Goal: Browse casually: Explore the website without a specific task or goal

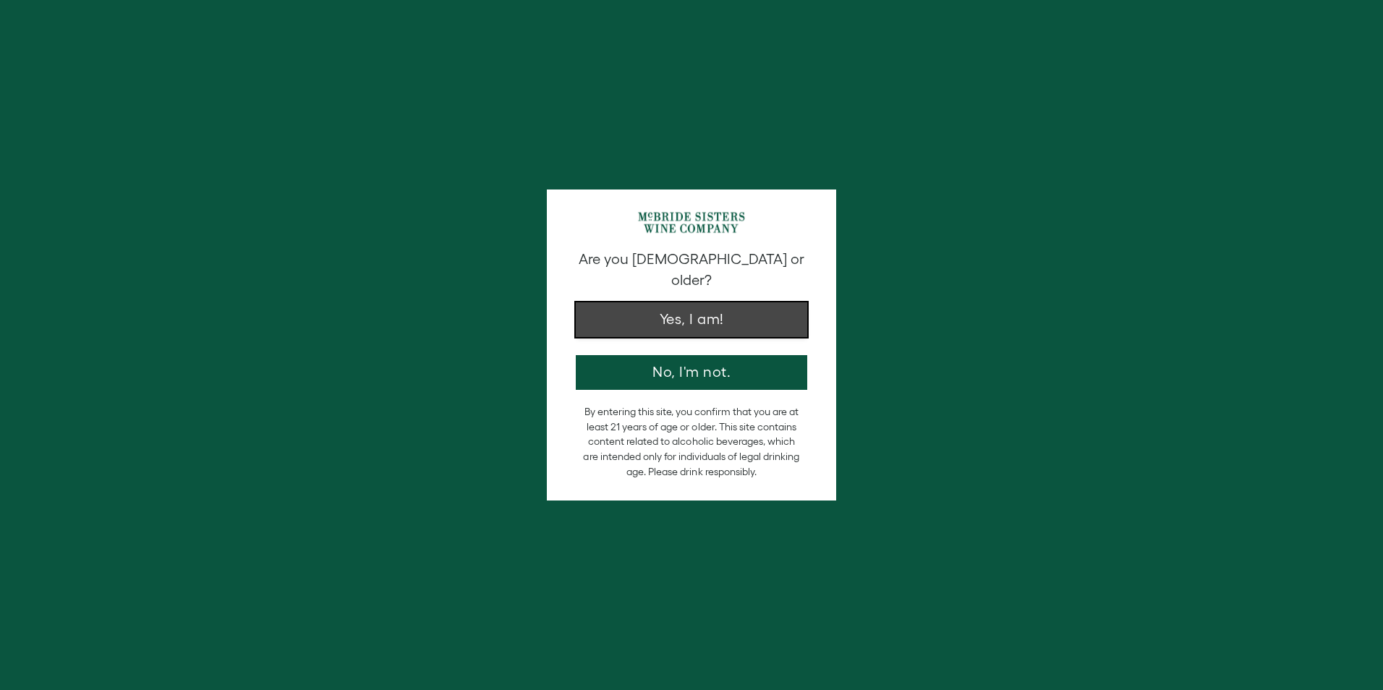
click at [721, 311] on button "Yes, I am!" at bounding box center [691, 319] width 231 height 35
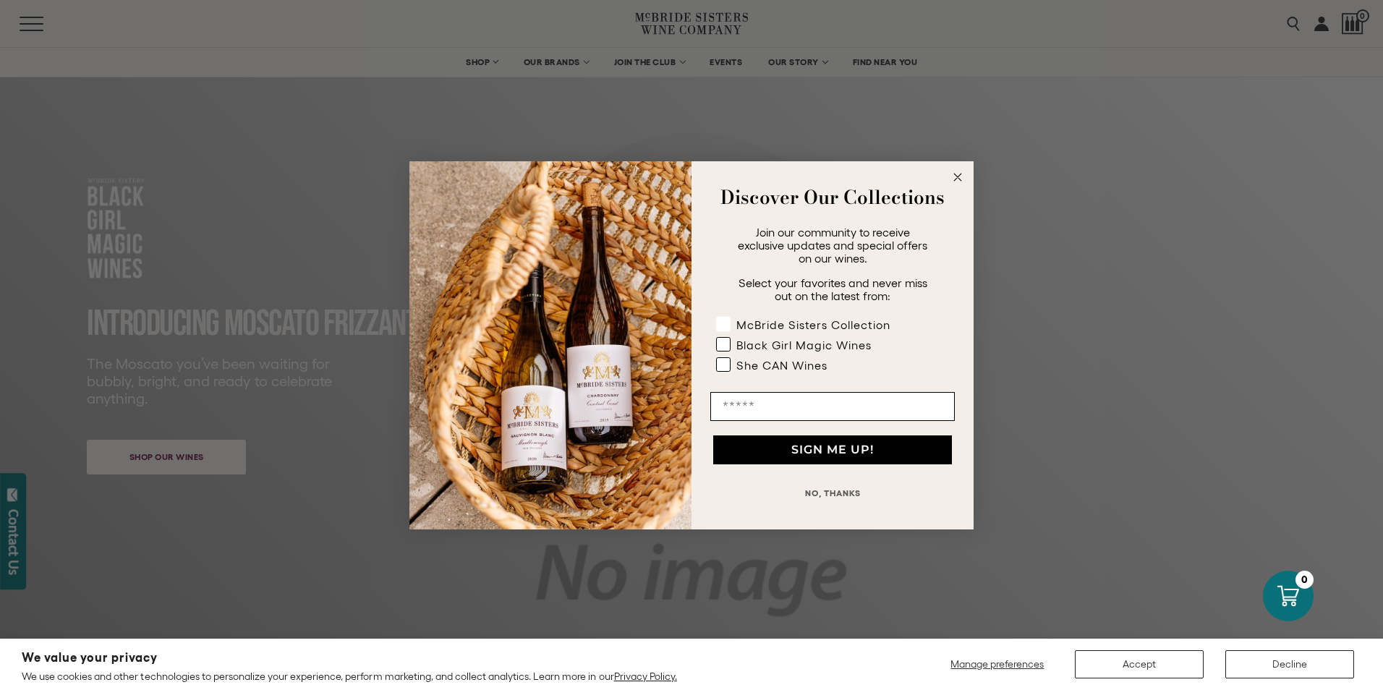
click at [728, 325] on rect "POPUP Form" at bounding box center [724, 324] width 14 height 14
click at [728, 343] on rect "POPUP Form" at bounding box center [724, 344] width 14 height 14
click at [725, 367] on rect "POPUP Form" at bounding box center [724, 364] width 14 height 14
click at [746, 404] on input "Email" at bounding box center [832, 406] width 244 height 29
type input "**********"
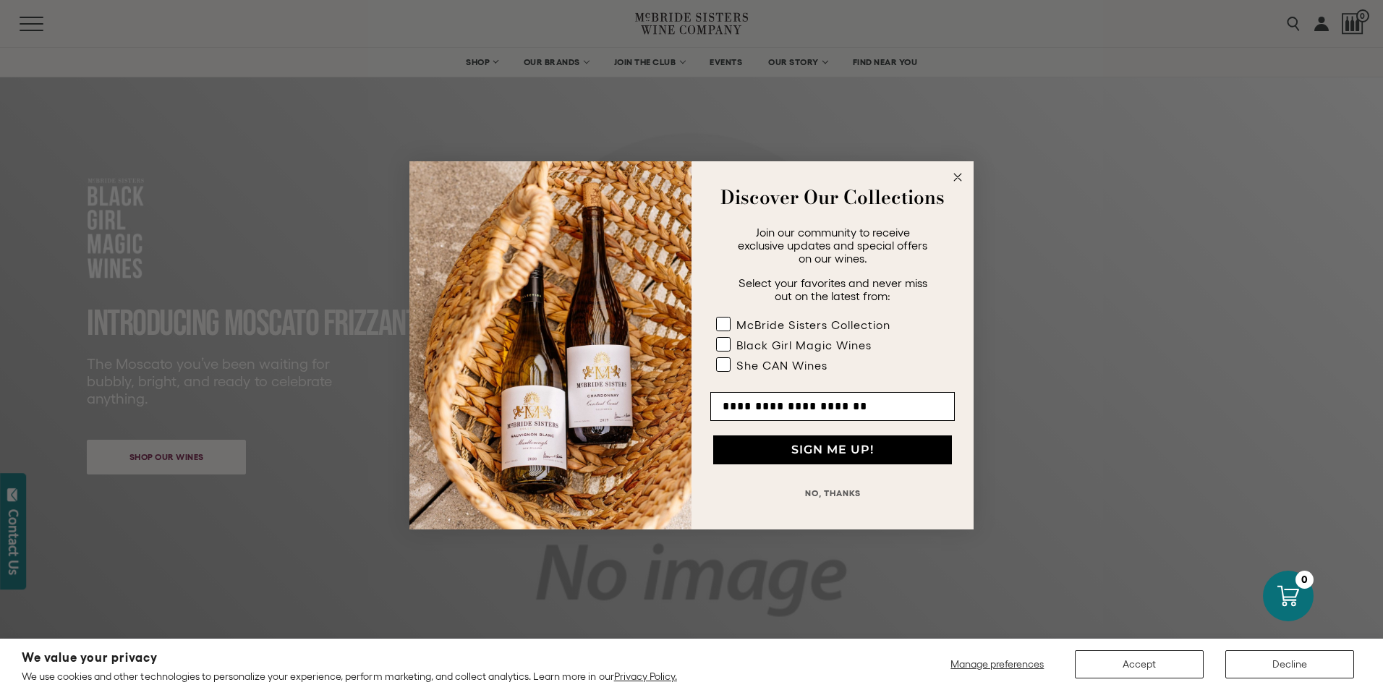
click at [830, 451] on button "SIGN ME UP!" at bounding box center [832, 449] width 239 height 29
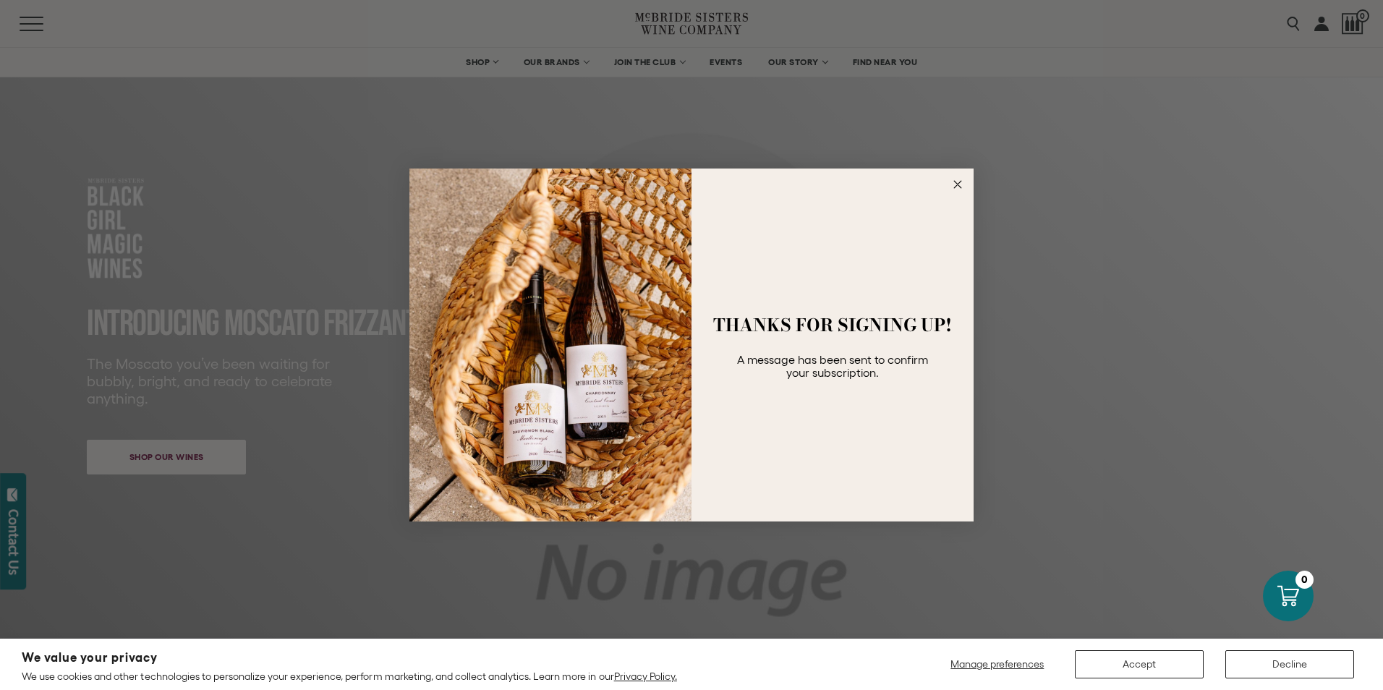
click at [956, 181] on circle "Close dialog" at bounding box center [958, 184] width 17 height 17
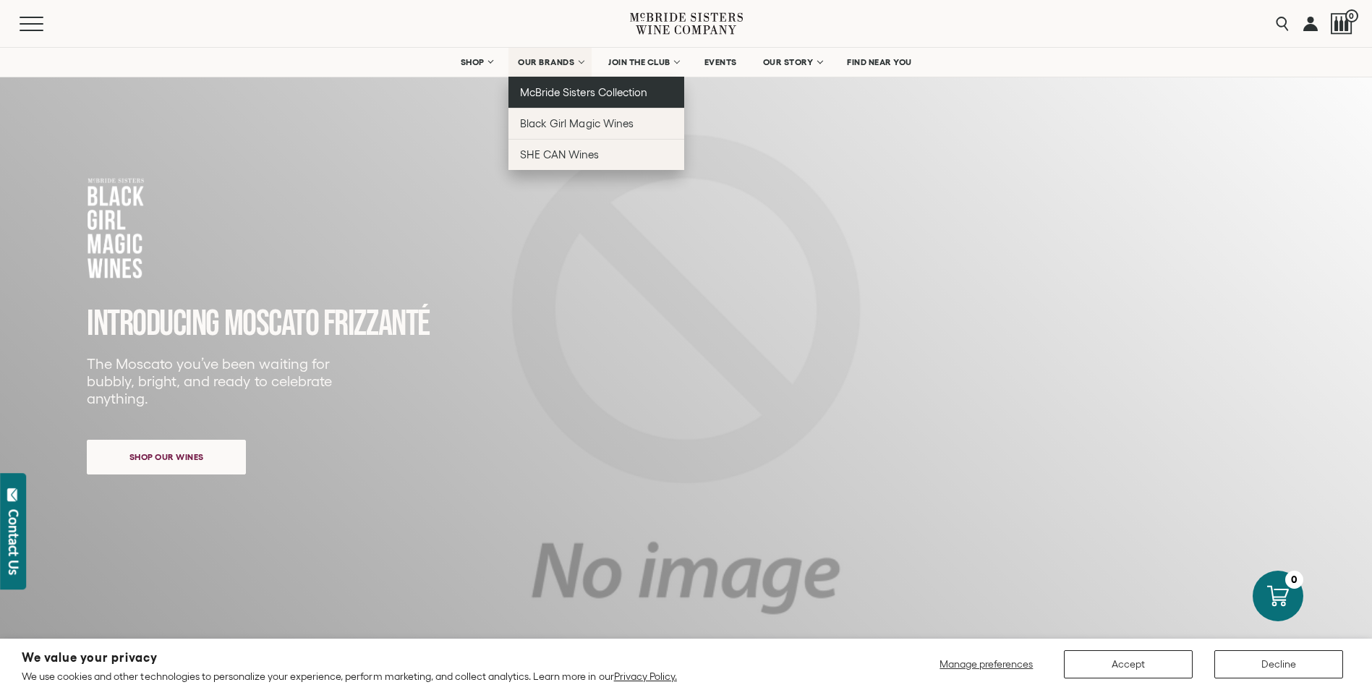
click at [596, 96] on span "McBride Sisters Collection" at bounding box center [583, 92] width 127 height 12
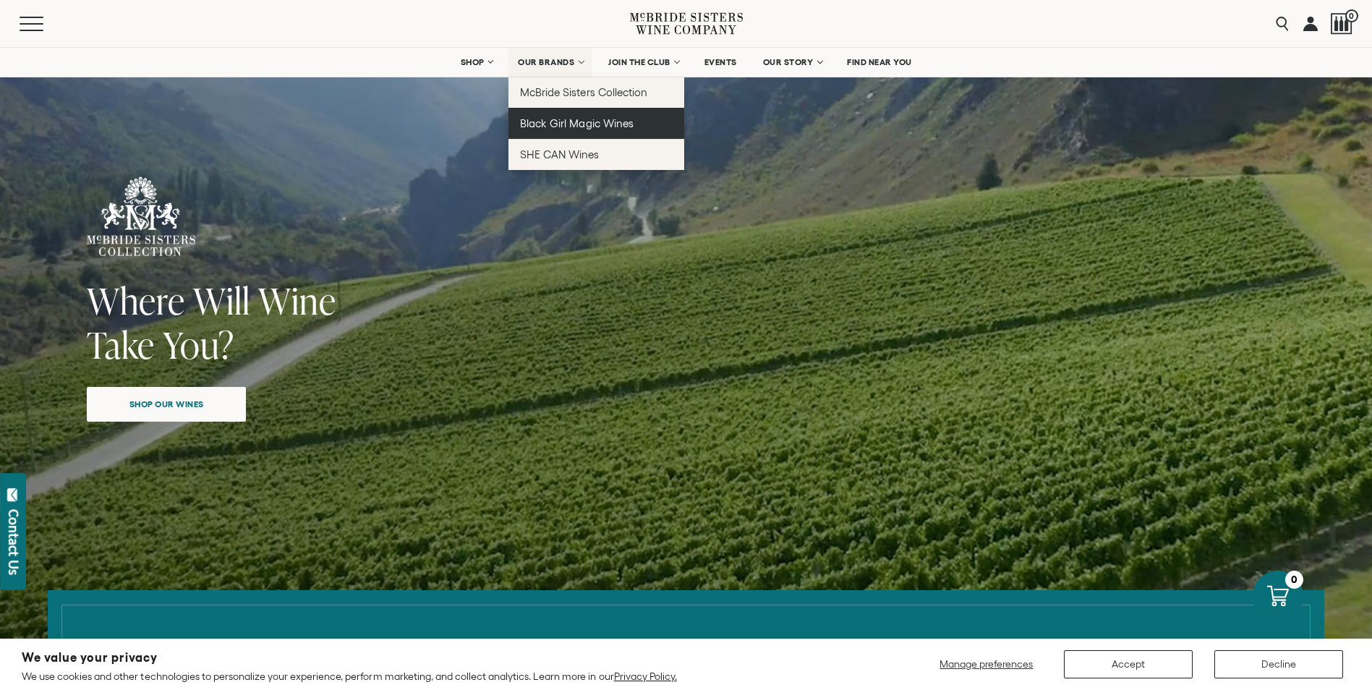
click at [564, 121] on span "Black Girl Magic Wines" at bounding box center [576, 123] width 113 height 12
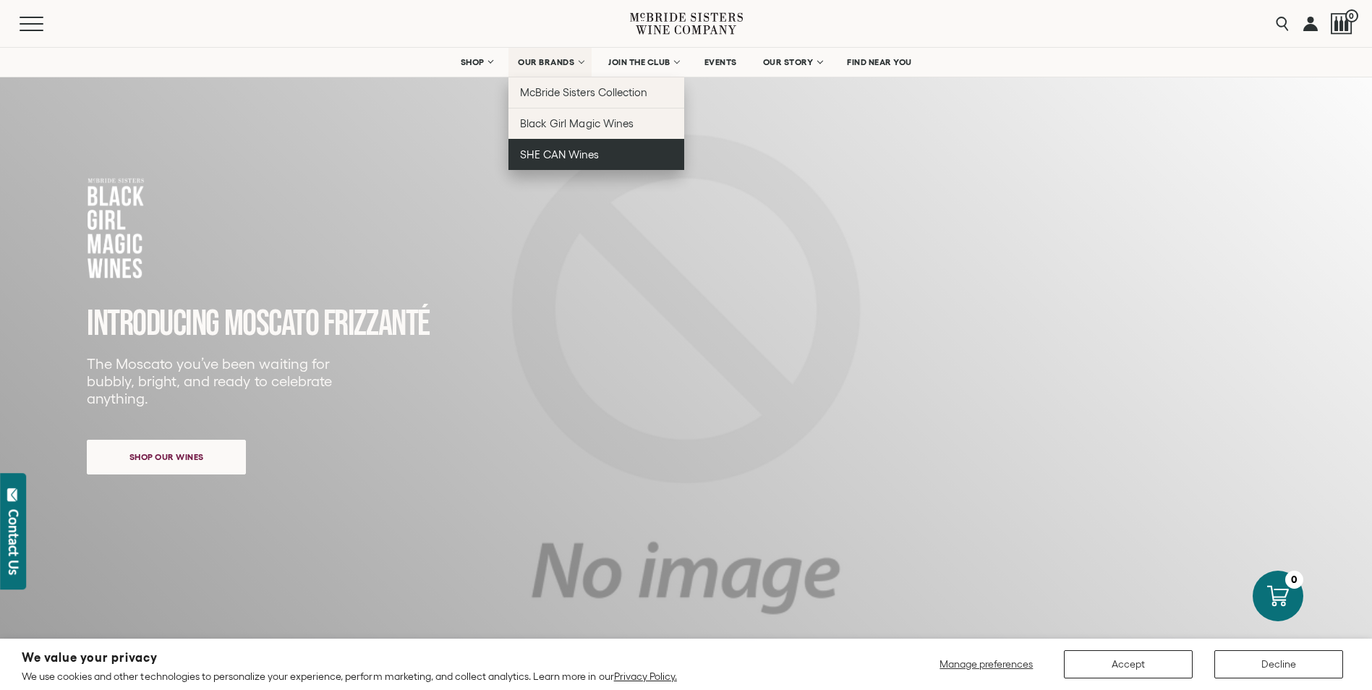
click at [585, 153] on span "SHE CAN Wines" at bounding box center [559, 154] width 79 height 12
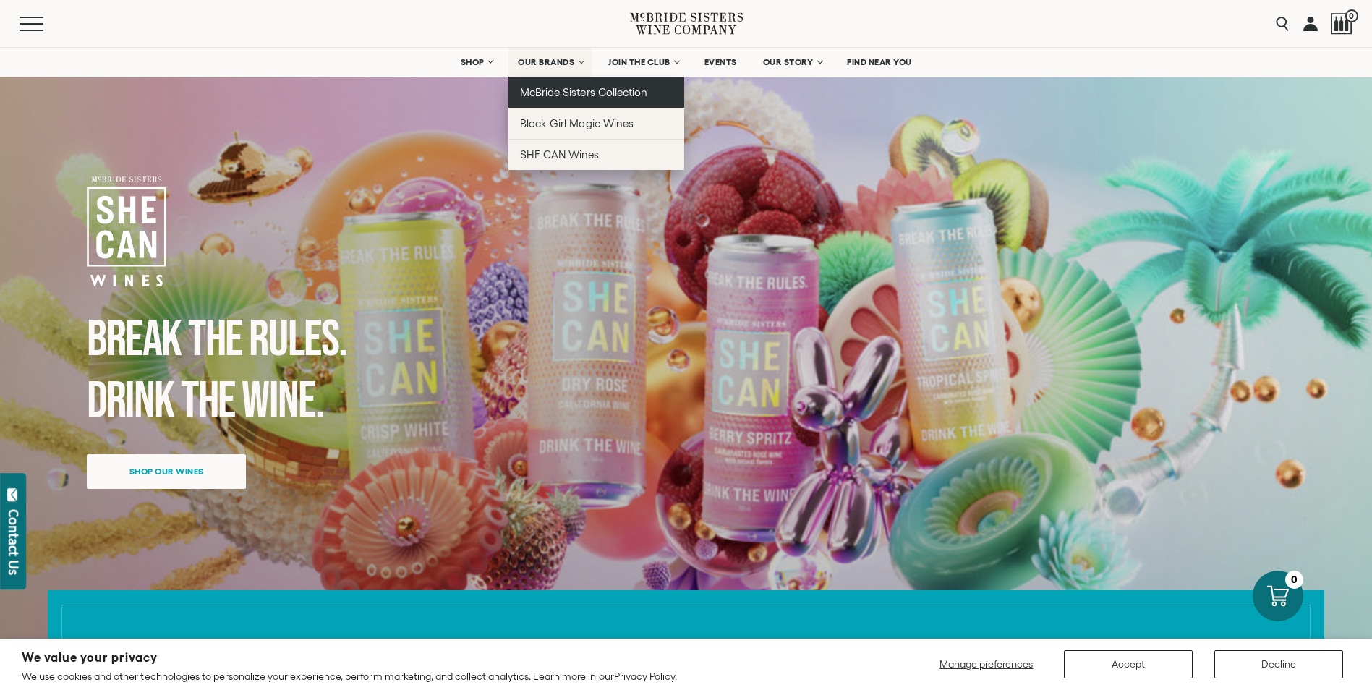
click at [551, 91] on span "McBride Sisters Collection" at bounding box center [583, 92] width 127 height 12
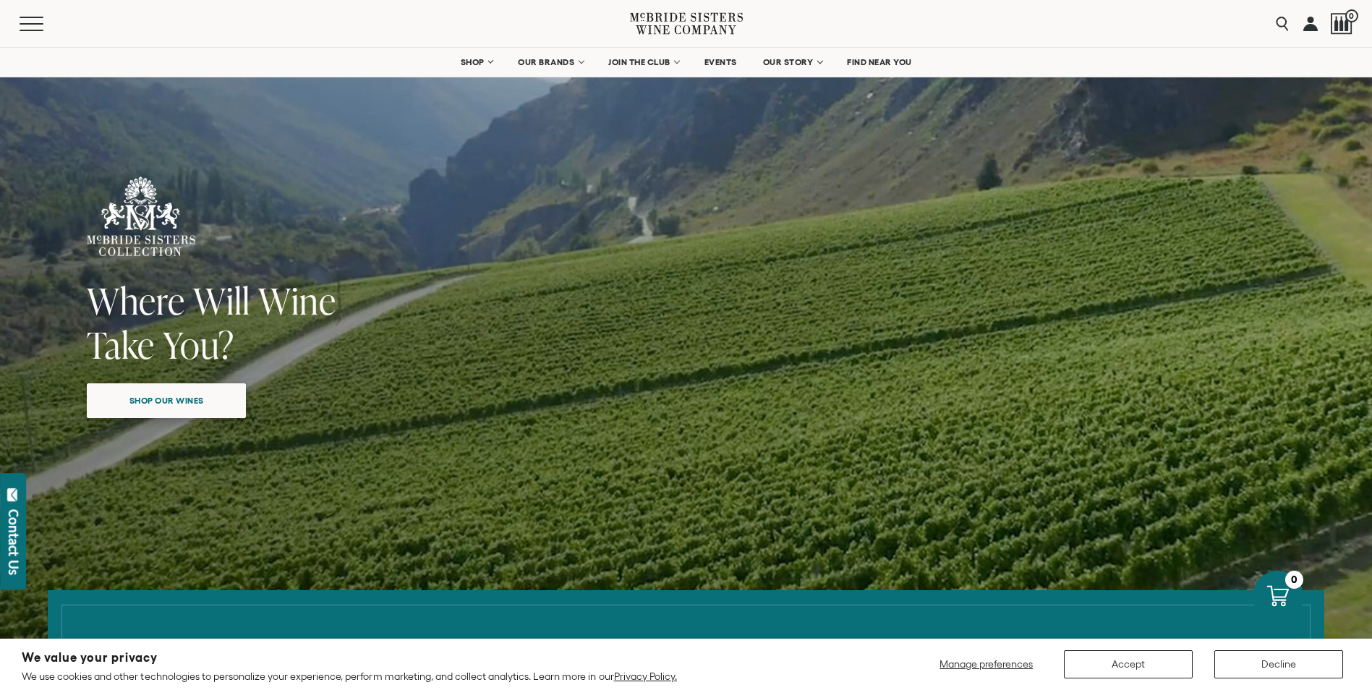
click at [210, 414] on span "Shop our wines" at bounding box center [166, 400] width 125 height 28
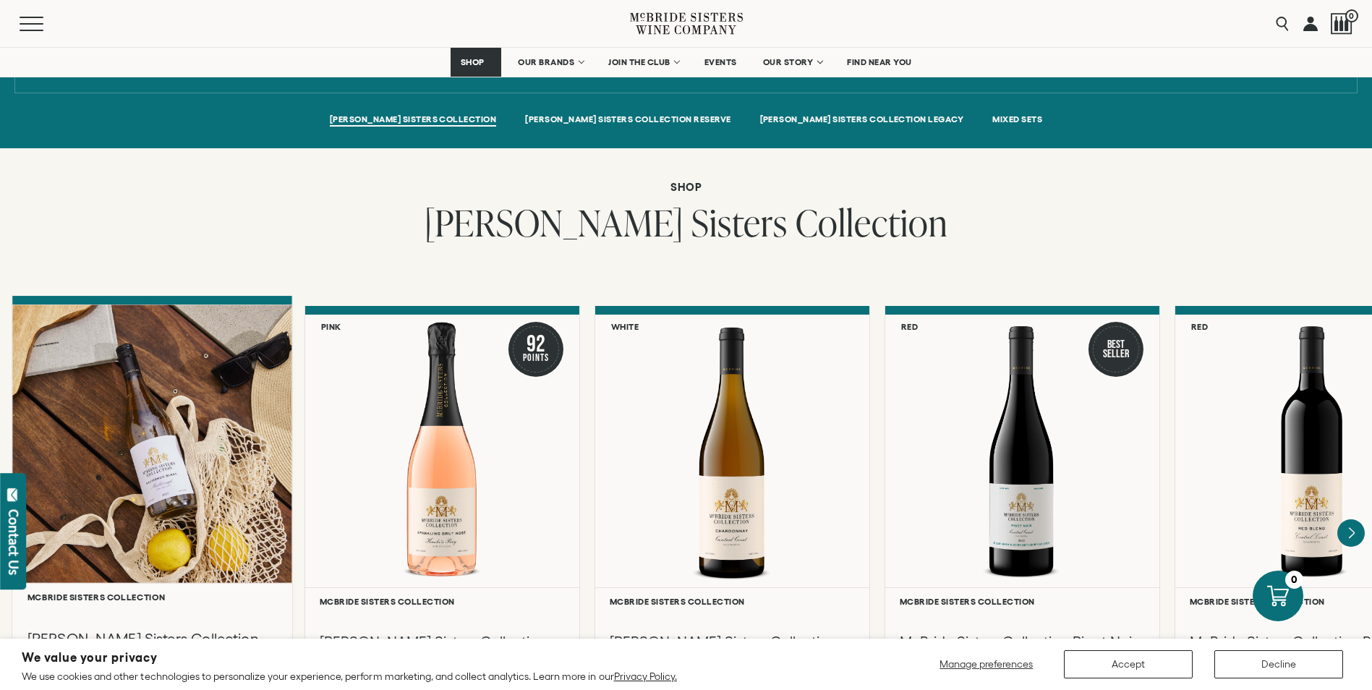
scroll to position [1019, 0]
